Goal: Transaction & Acquisition: Purchase product/service

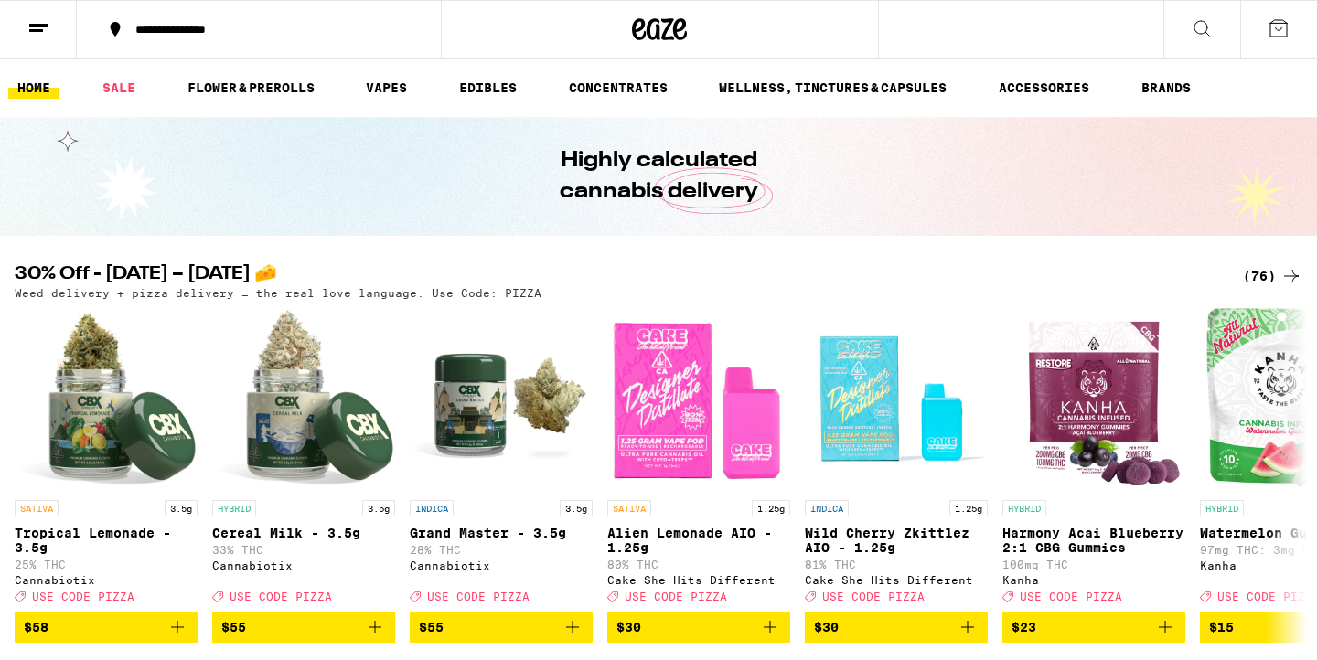
scroll to position [2, 0]
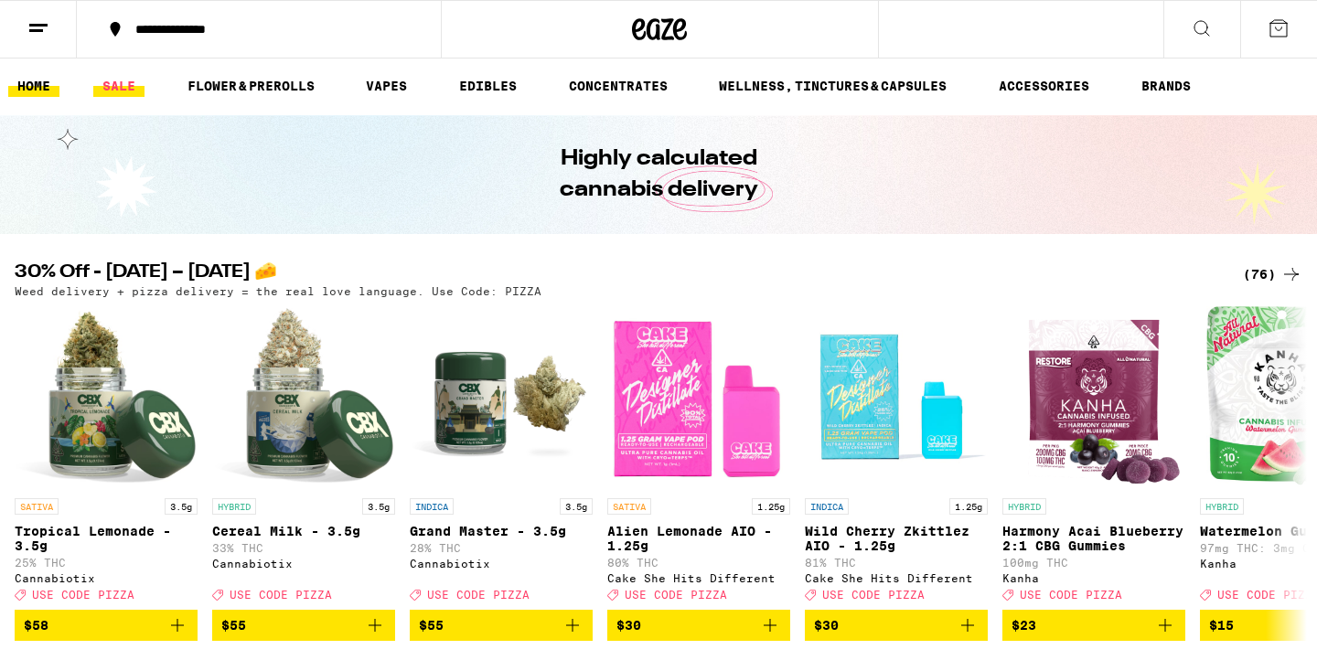
click at [130, 80] on link "SALE" at bounding box center [118, 86] width 51 height 22
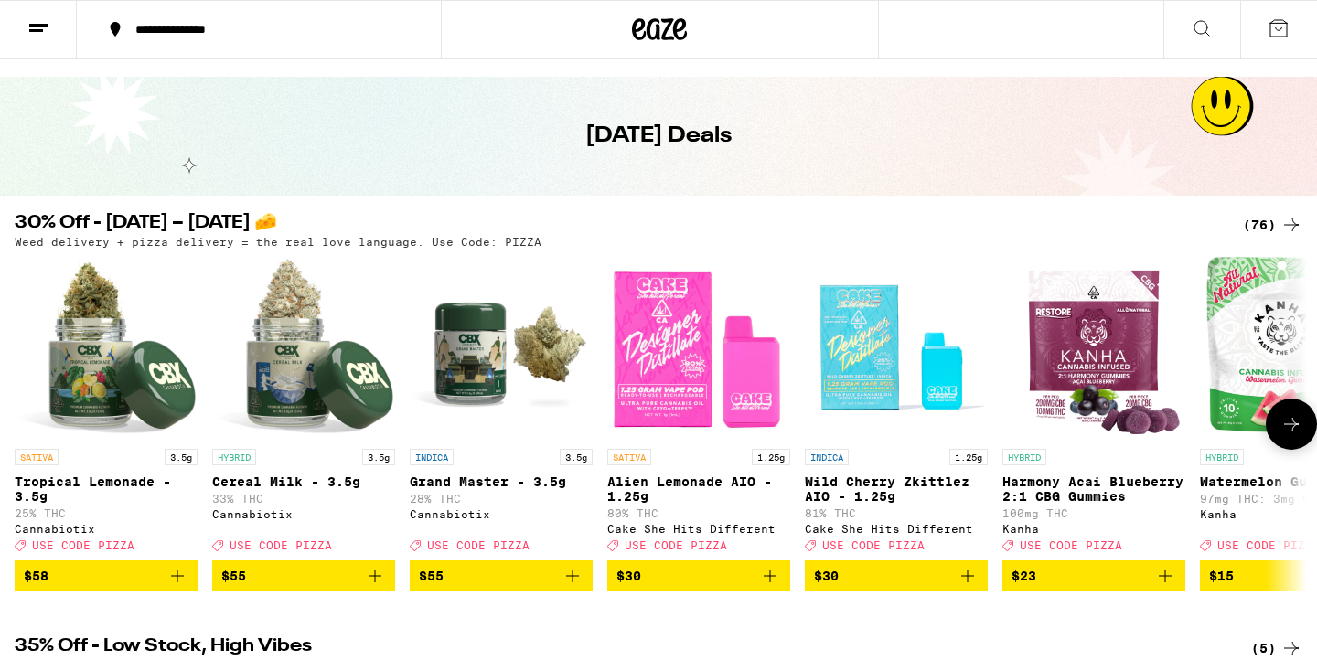
scroll to position [37, 0]
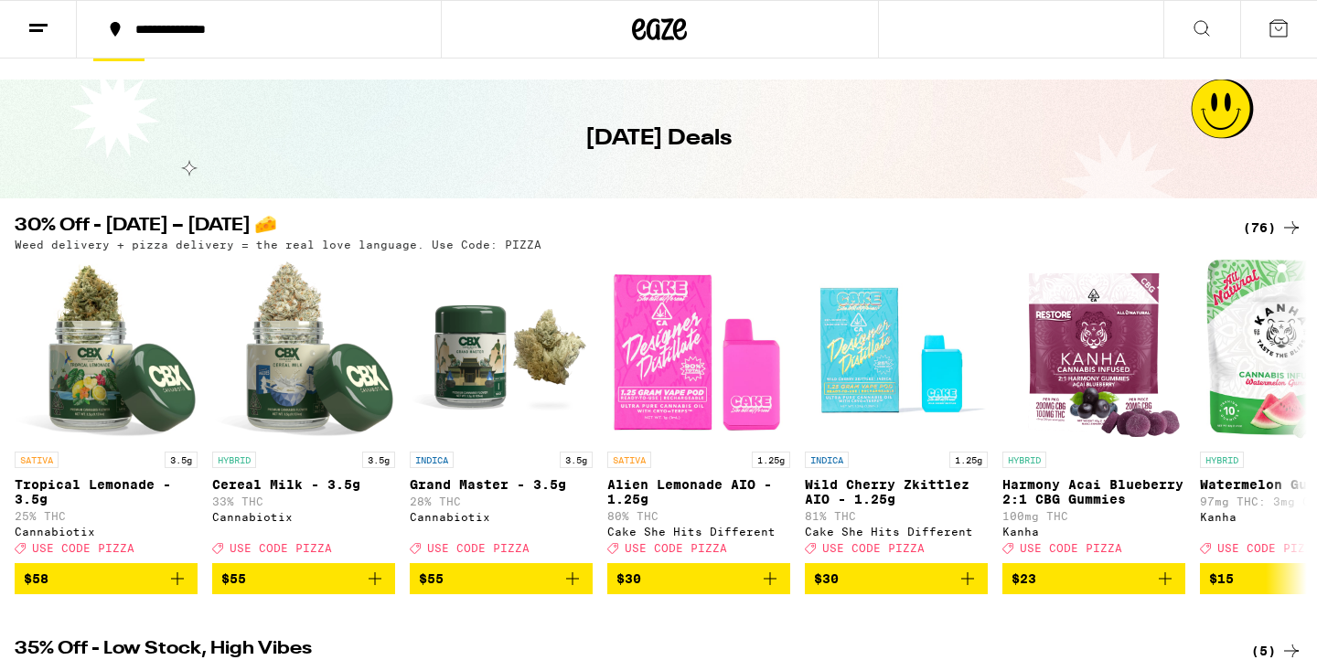
click at [1268, 226] on div "(76)" at bounding box center [1272, 228] width 59 height 22
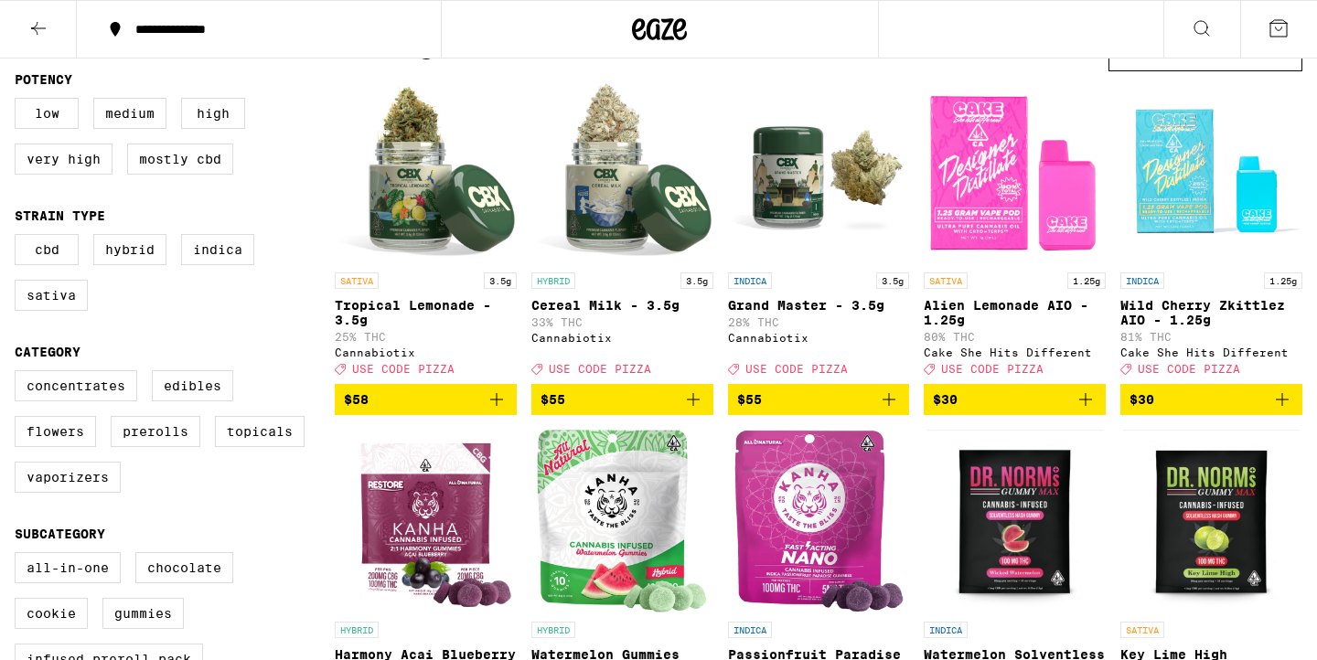
scroll to position [185, 0]
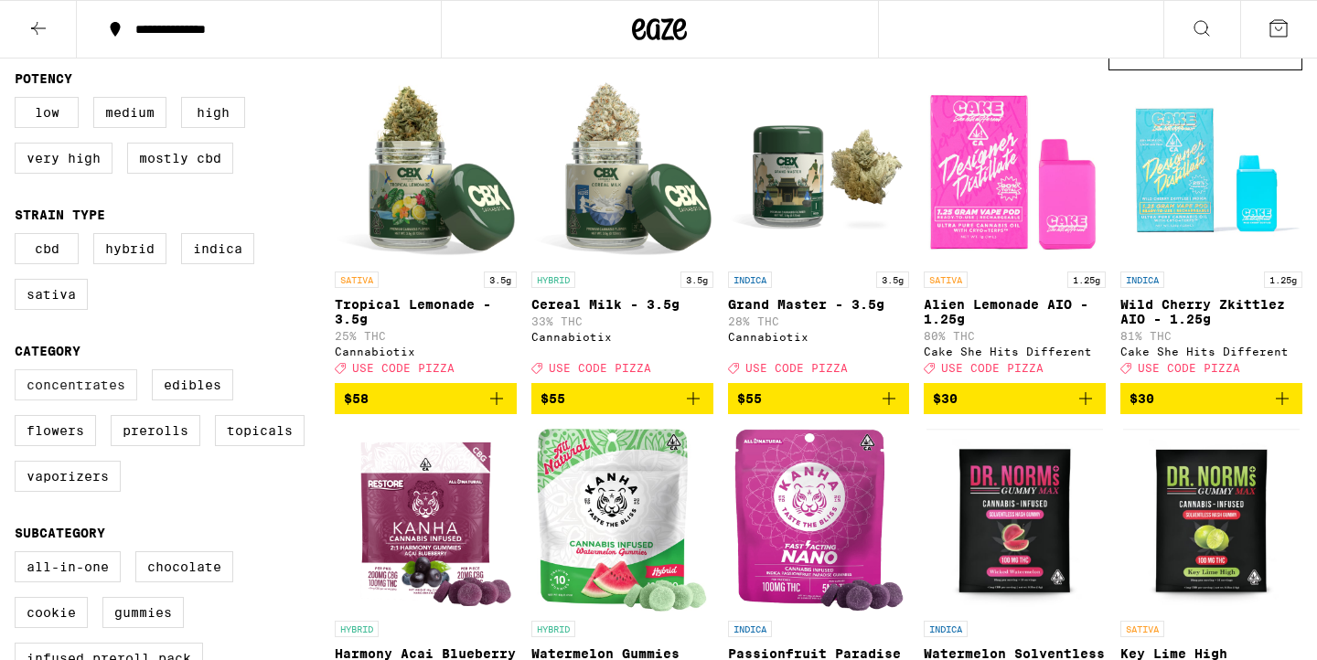
click at [80, 401] on label "Concentrates" at bounding box center [76, 384] width 123 height 31
click at [19, 373] on input "Concentrates" at bounding box center [18, 372] width 1 height 1
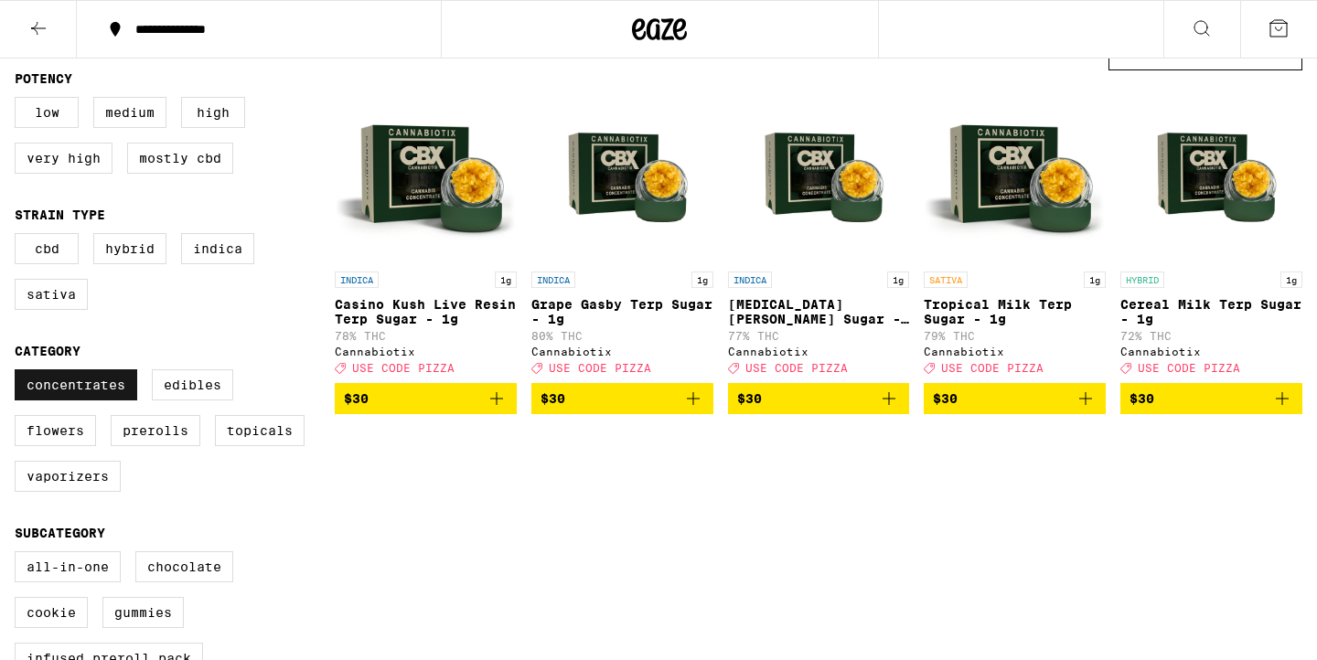
click at [80, 401] on label "Concentrates" at bounding box center [76, 384] width 123 height 31
click at [19, 373] on input "Concentrates" at bounding box center [18, 372] width 1 height 1
checkbox input "false"
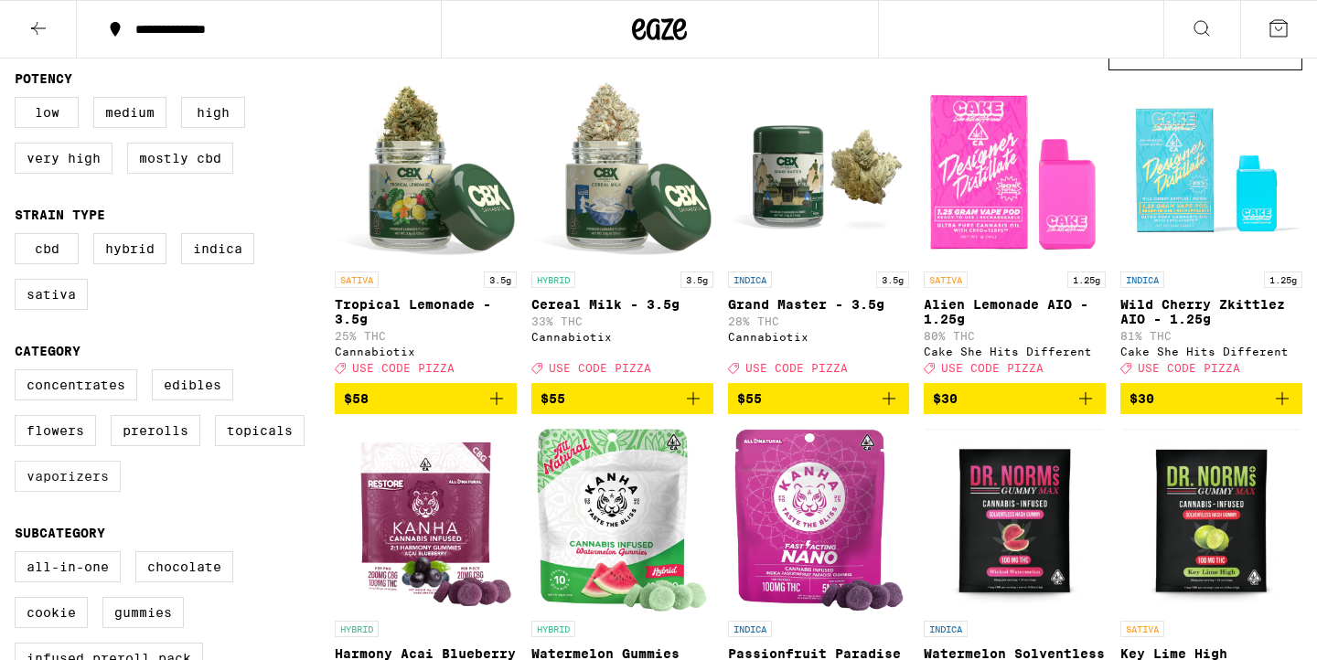
click at [80, 492] on label "Vaporizers" at bounding box center [68, 476] width 106 height 31
click at [19, 373] on input "Vaporizers" at bounding box center [18, 372] width 1 height 1
checkbox input "true"
